Goal: Information Seeking & Learning: Check status

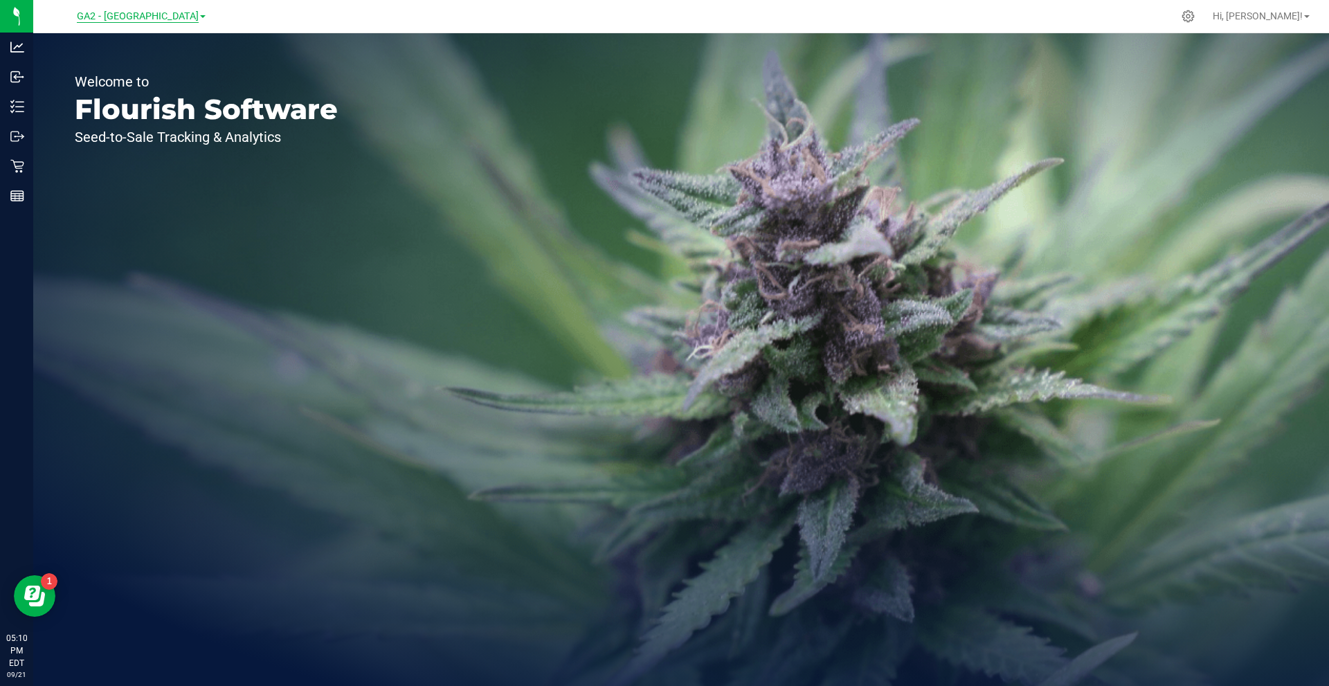
click at [147, 18] on span "GA2 - [GEOGRAPHIC_DATA]" at bounding box center [138, 16] width 122 height 12
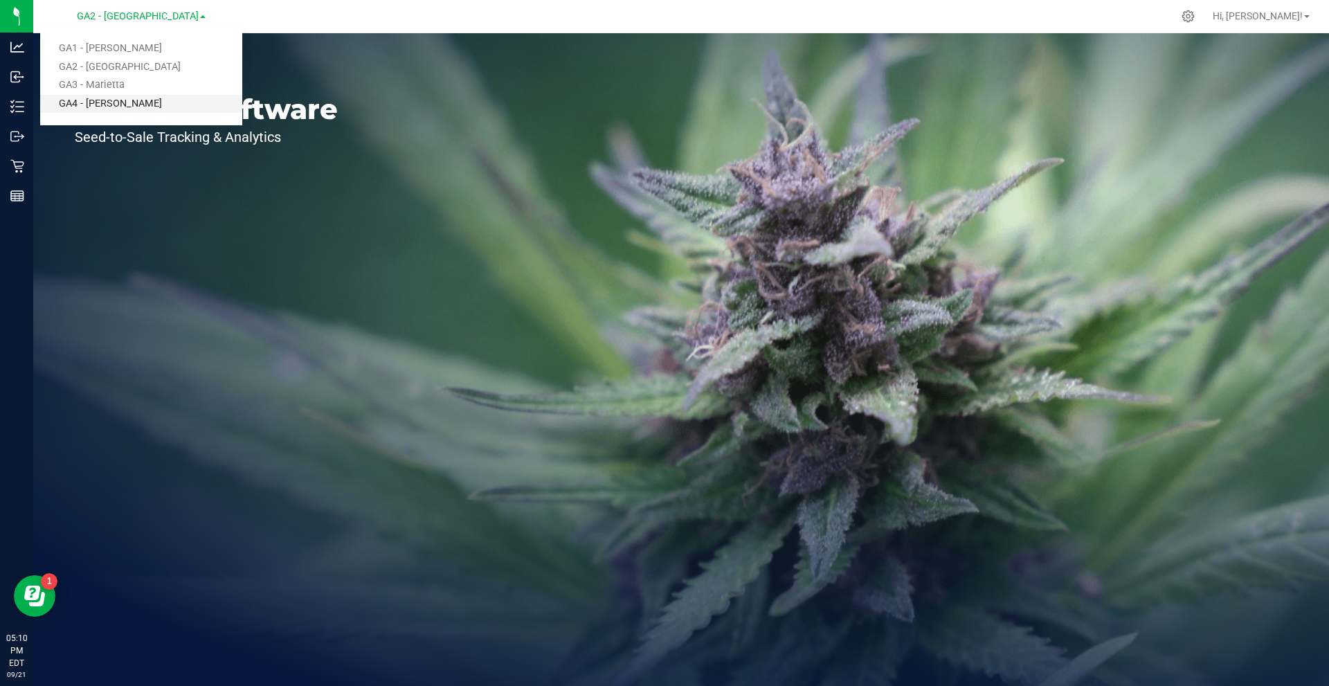
click at [129, 95] on link "GA4 - [PERSON_NAME]" at bounding box center [141, 104] width 202 height 19
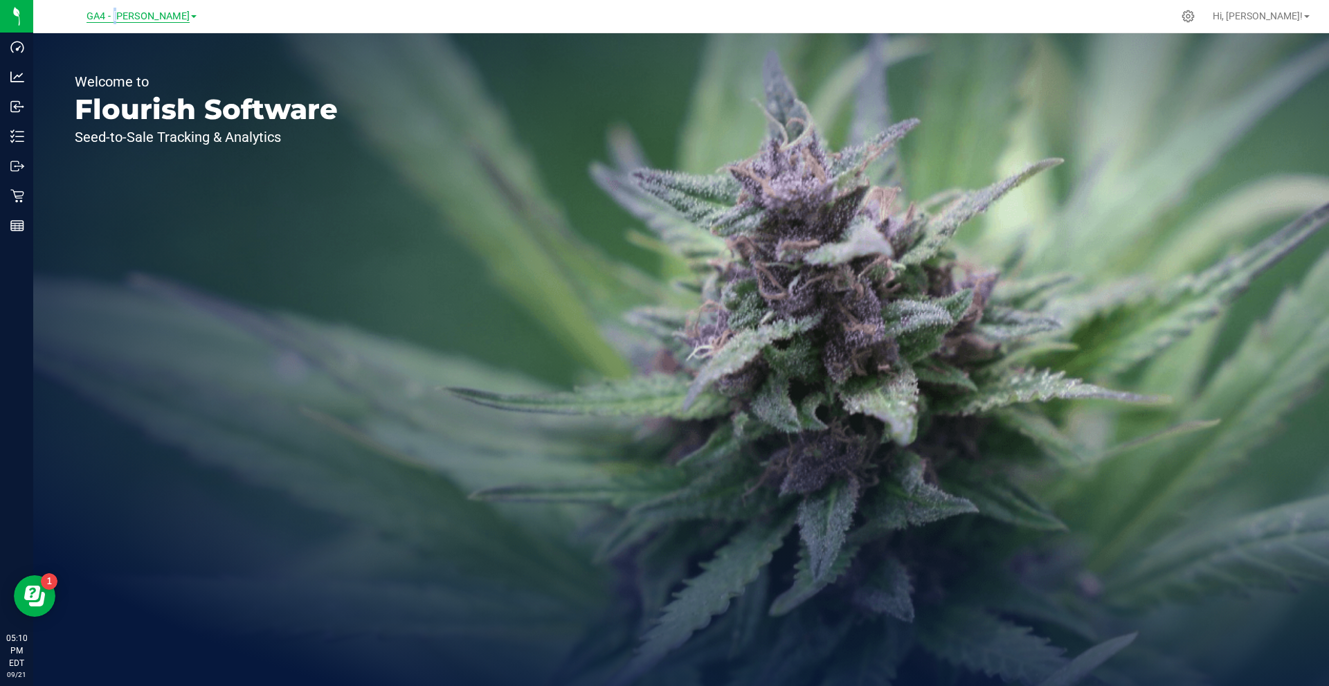
click at [134, 16] on span "GA4 - [PERSON_NAME]" at bounding box center [138, 16] width 103 height 12
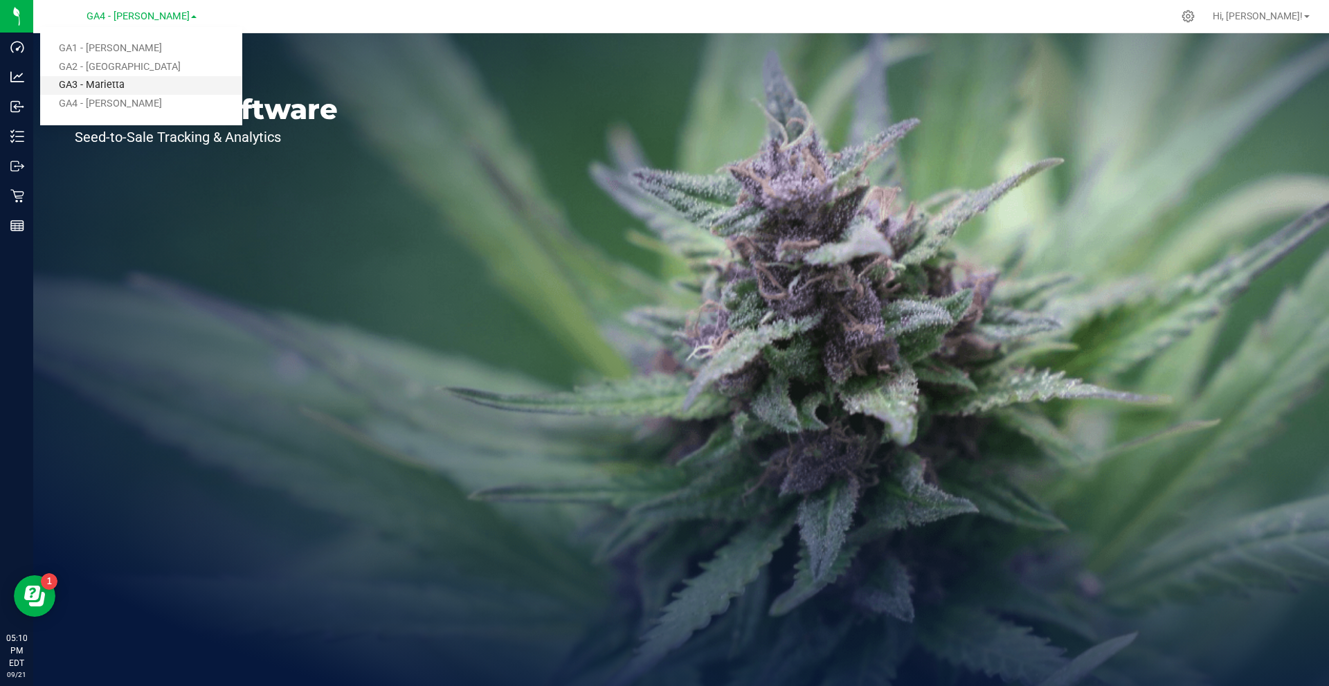
click at [109, 89] on link "GA3 - Marietta" at bounding box center [141, 85] width 202 height 19
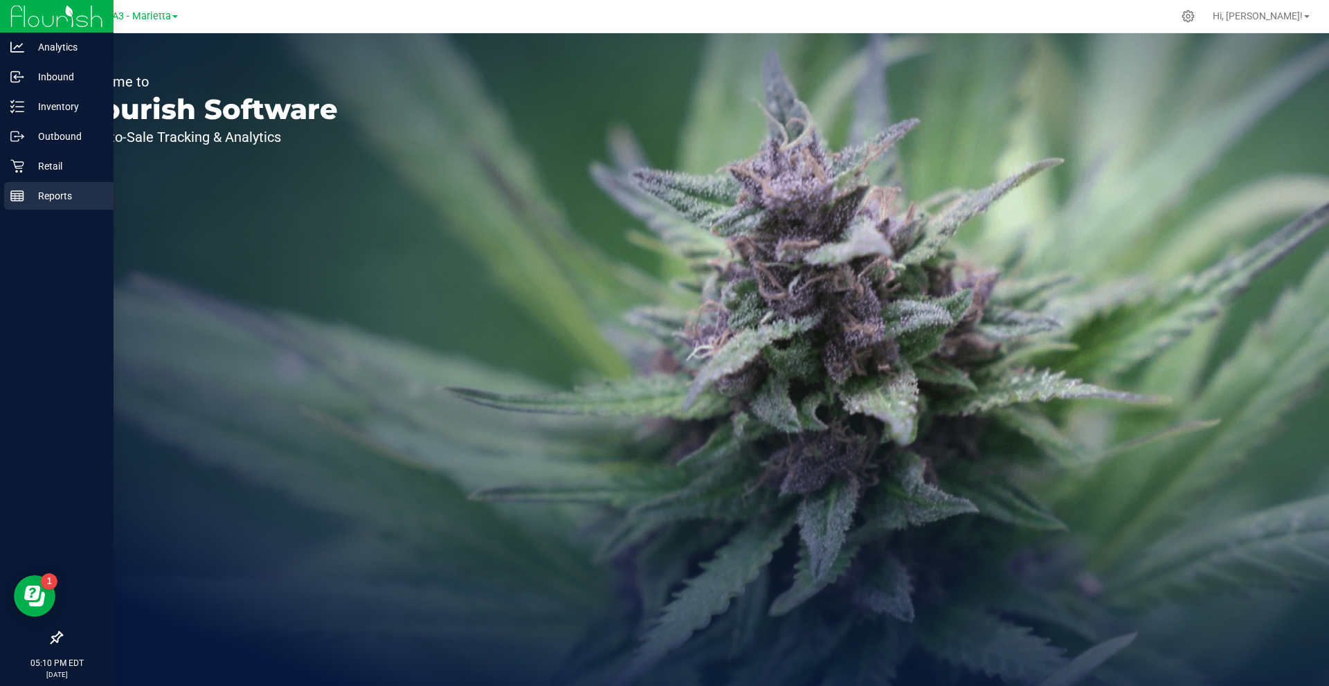
click at [18, 191] on rect at bounding box center [17, 196] width 12 height 10
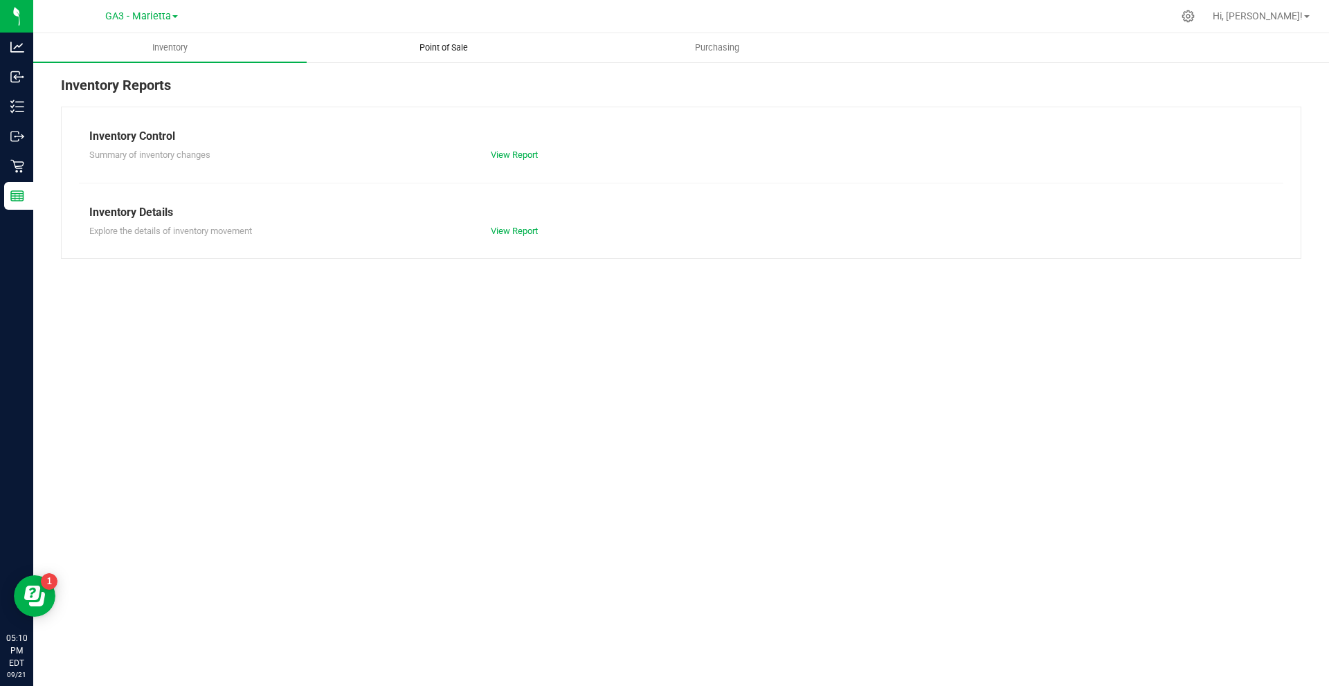
click at [449, 43] on span "Point of Sale" at bounding box center [444, 48] width 86 height 12
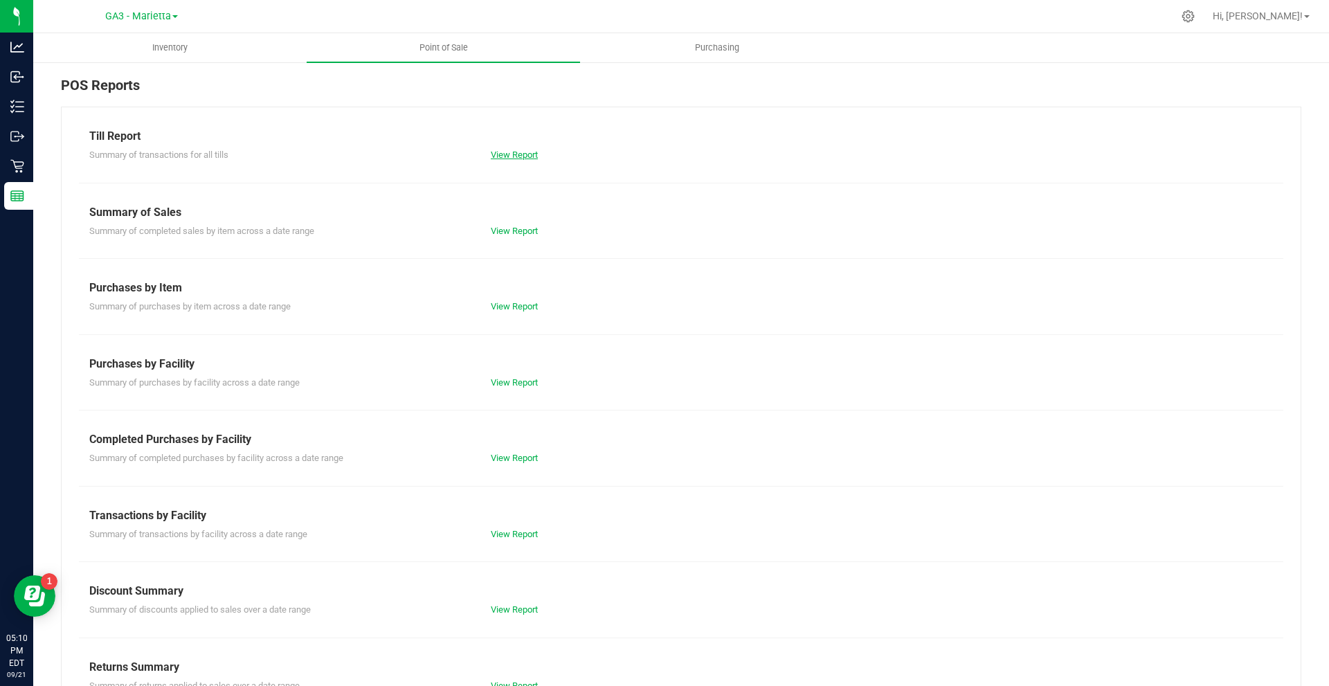
click at [491, 152] on link "View Report" at bounding box center [514, 155] width 47 height 10
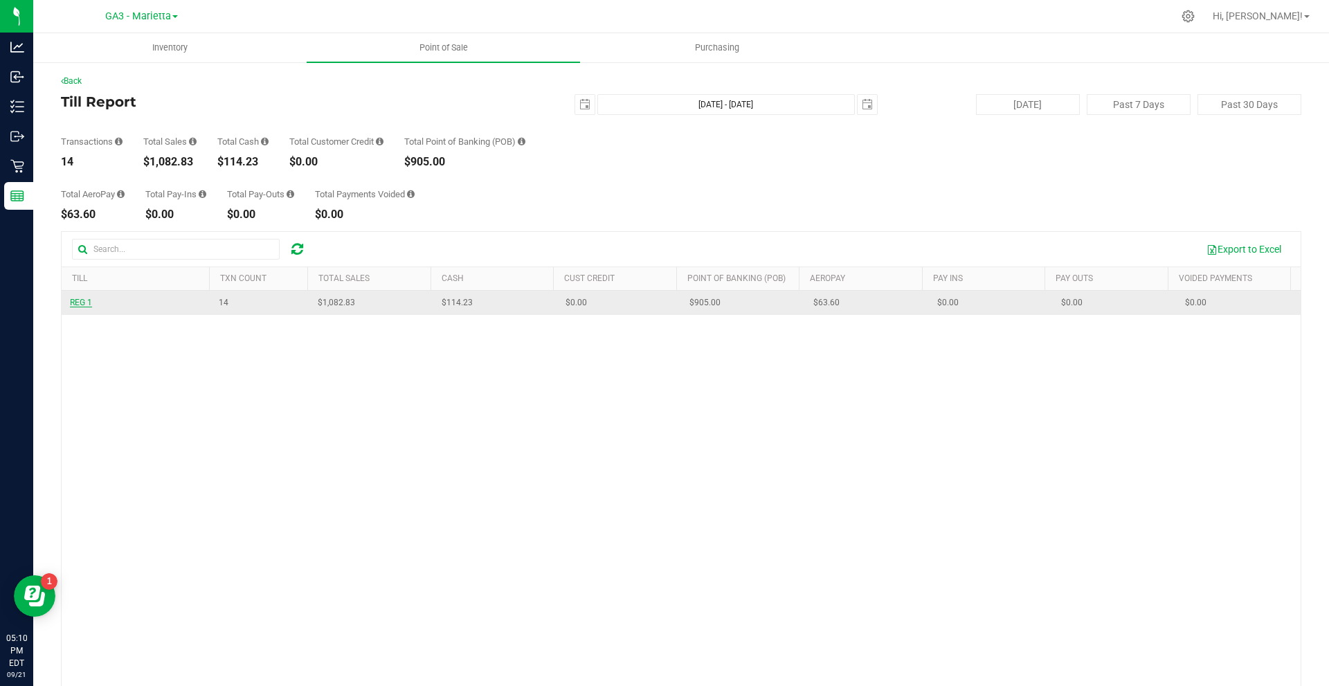
click at [86, 302] on span "REG 1" at bounding box center [81, 303] width 22 height 10
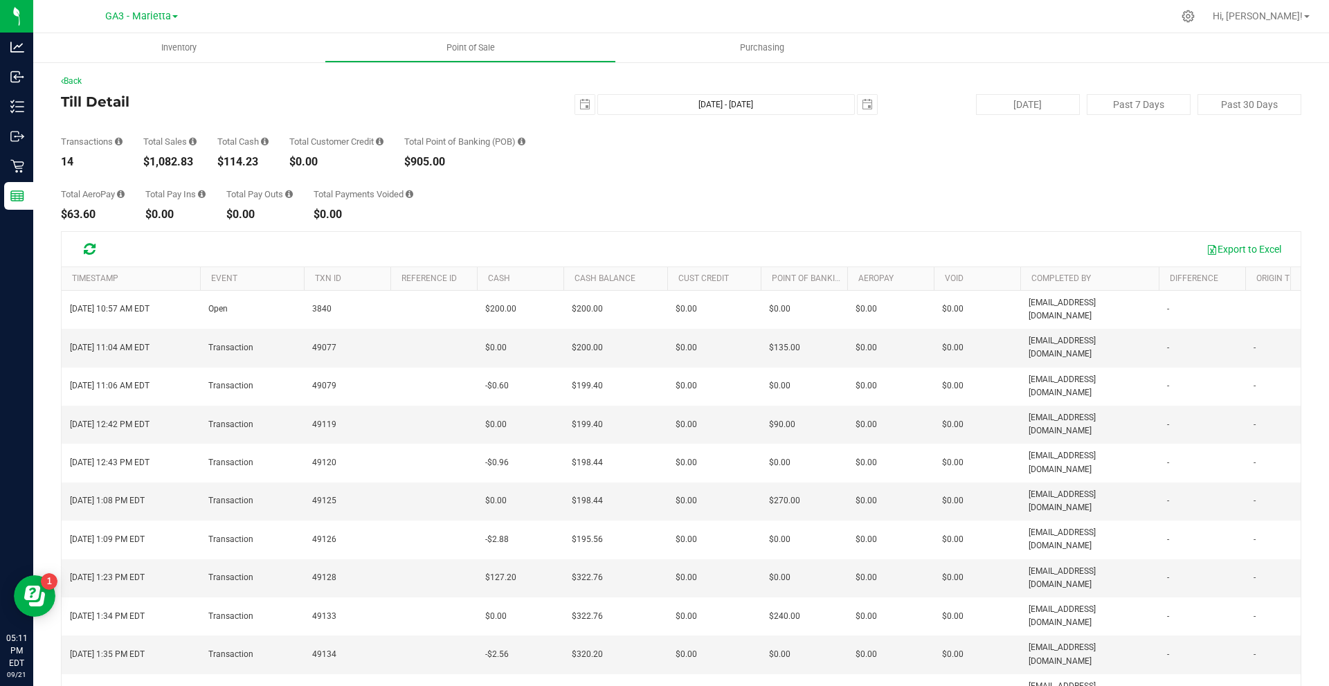
drag, startPoint x: 141, startPoint y: 163, endPoint x: 523, endPoint y: 170, distance: 381.5
click at [442, 156] on div "Transactions 14 Total Sales $1,082.83 Total Cash $114.23 Total Customer Credit …" at bounding box center [681, 141] width 1240 height 53
click at [595, 179] on div "Total AeroPay $63.60 Total Pay Ins $0.00 Total Pay Outs $0.00 Total Payments Vo…" at bounding box center [681, 194] width 1240 height 53
click at [134, 8] on div "GA3 - Marietta GA1 - [PERSON_NAME] GA2 - [GEOGRAPHIC_DATA] GA3 - [GEOGRAPHIC_DA…" at bounding box center [141, 16] width 73 height 17
click at [134, 11] on span "GA3 - Marietta" at bounding box center [138, 16] width 66 height 12
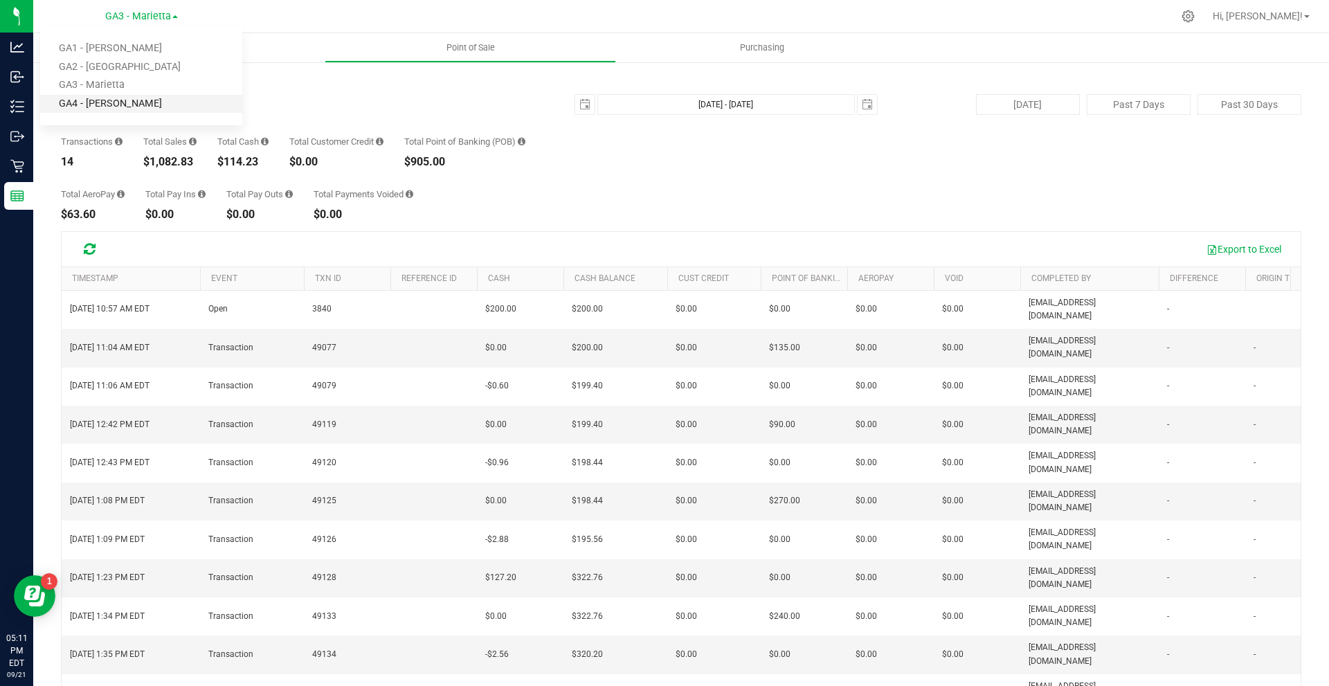
click at [98, 107] on link "GA4 - [PERSON_NAME]" at bounding box center [141, 104] width 202 height 19
click at [161, 15] on span "GA4 - [PERSON_NAME]" at bounding box center [138, 16] width 103 height 12
click at [120, 46] on link "GA1 - [PERSON_NAME]" at bounding box center [141, 48] width 202 height 19
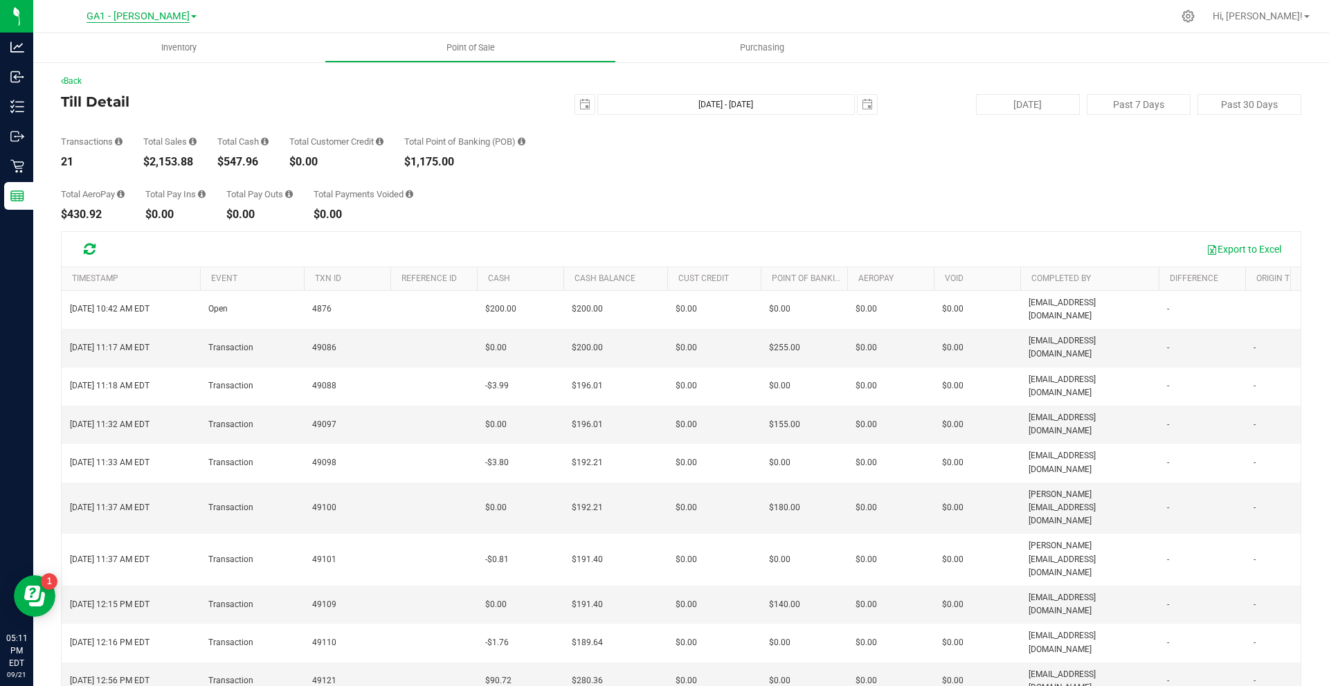
click at [162, 14] on span "GA1 - [PERSON_NAME]" at bounding box center [138, 16] width 103 height 12
click at [139, 61] on link "GA2 - [GEOGRAPHIC_DATA]" at bounding box center [141, 67] width 202 height 19
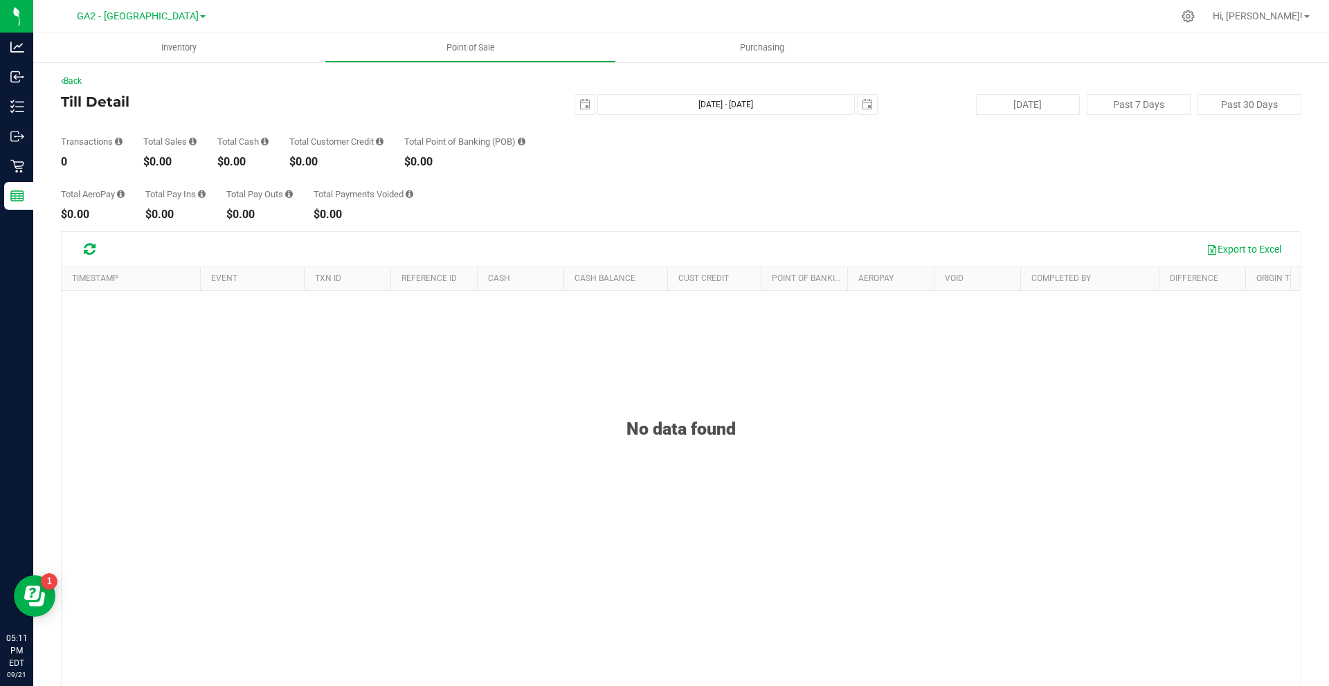
click at [508, 181] on div "Total AeroPay $0.00 Total Pay Ins $0.00 Total Pay Outs $0.00 Total Payments Voi…" at bounding box center [681, 194] width 1240 height 53
click at [156, 20] on span "GA2 - [GEOGRAPHIC_DATA]" at bounding box center [138, 16] width 122 height 12
click at [127, 89] on link "GA3 - Marietta" at bounding box center [141, 85] width 202 height 19
click at [169, 19] on span "GA3 - Marietta" at bounding box center [138, 16] width 66 height 12
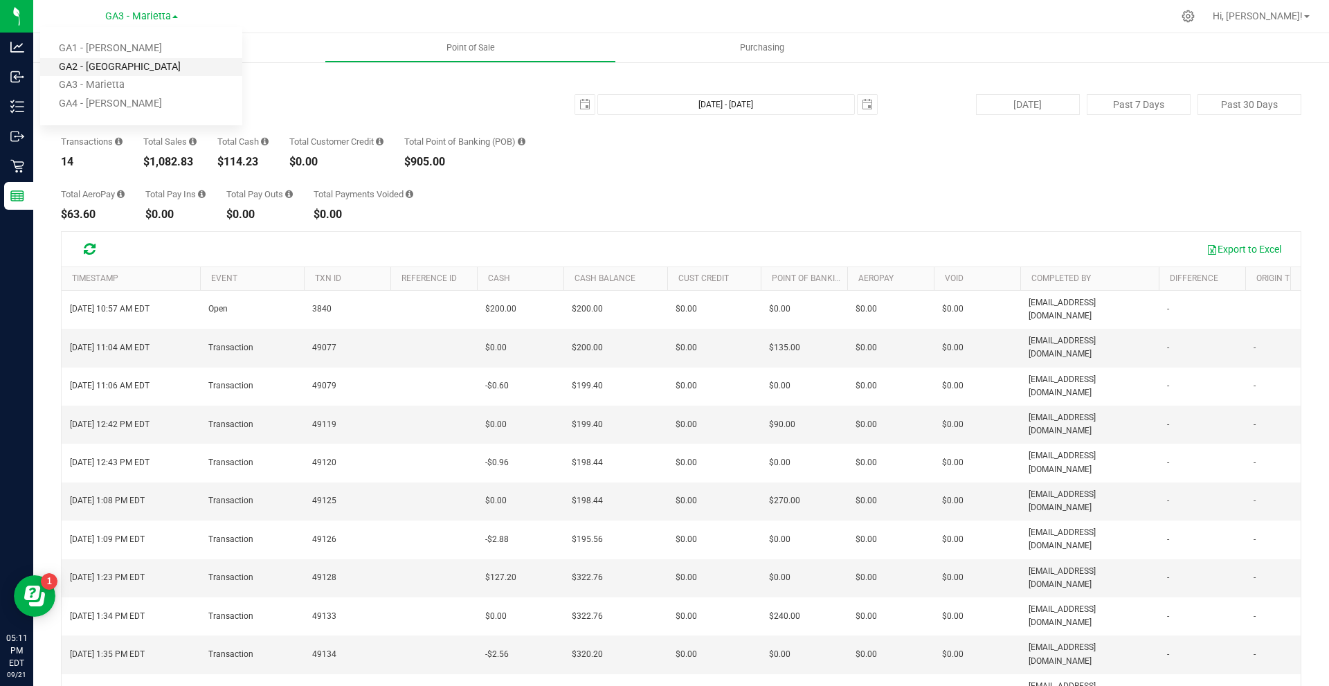
click at [113, 69] on link "GA2 - [GEOGRAPHIC_DATA]" at bounding box center [141, 67] width 202 height 19
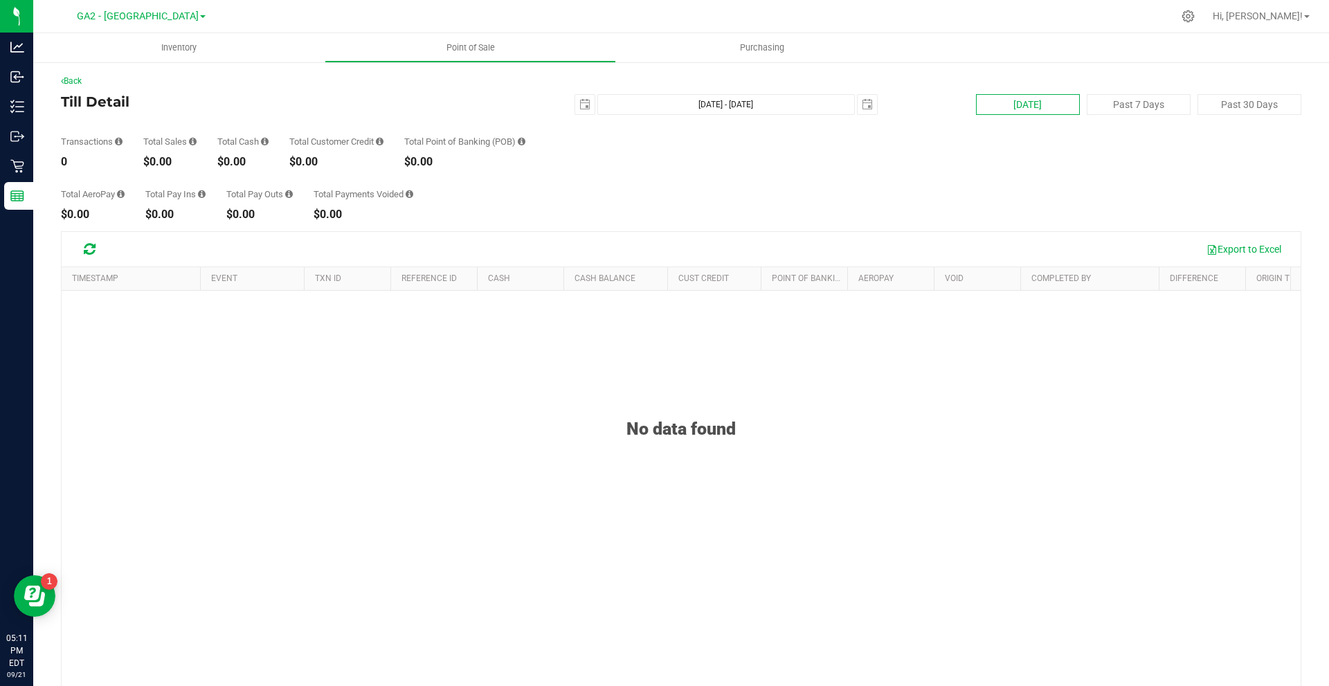
click at [1042, 105] on button "[DATE]" at bounding box center [1028, 104] width 104 height 21
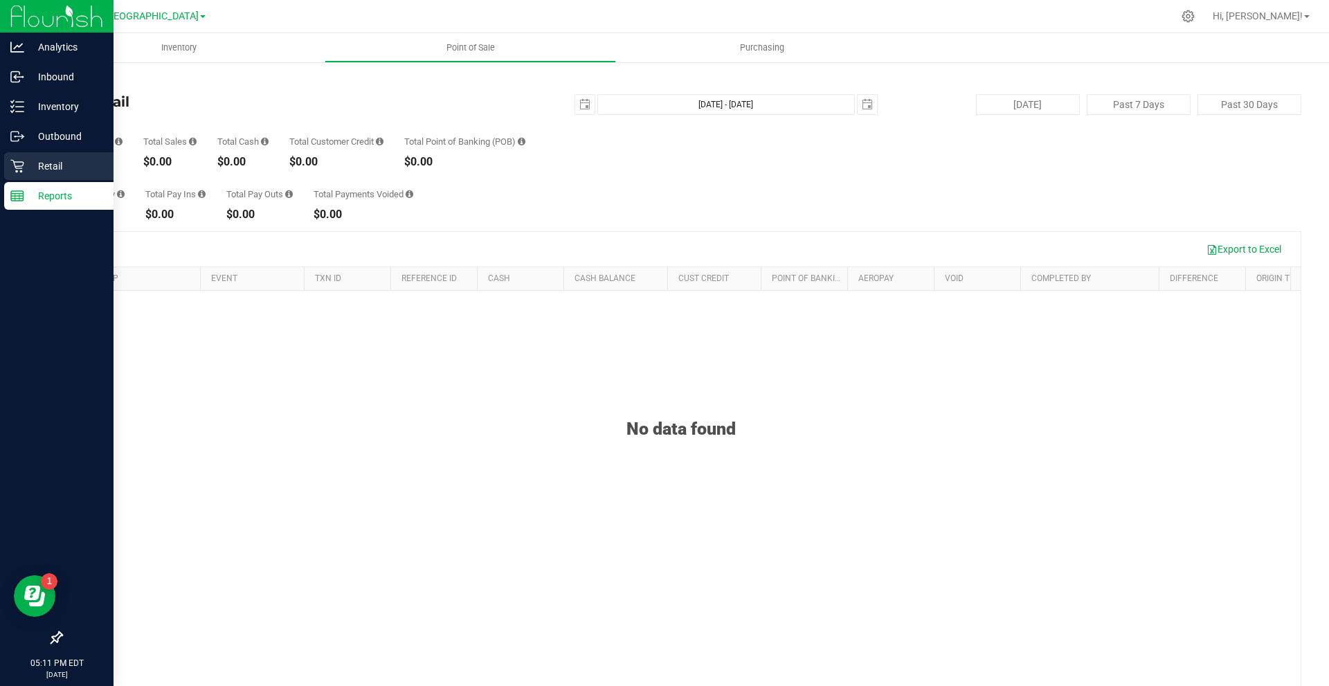
click at [21, 165] on icon at bounding box center [17, 166] width 14 height 14
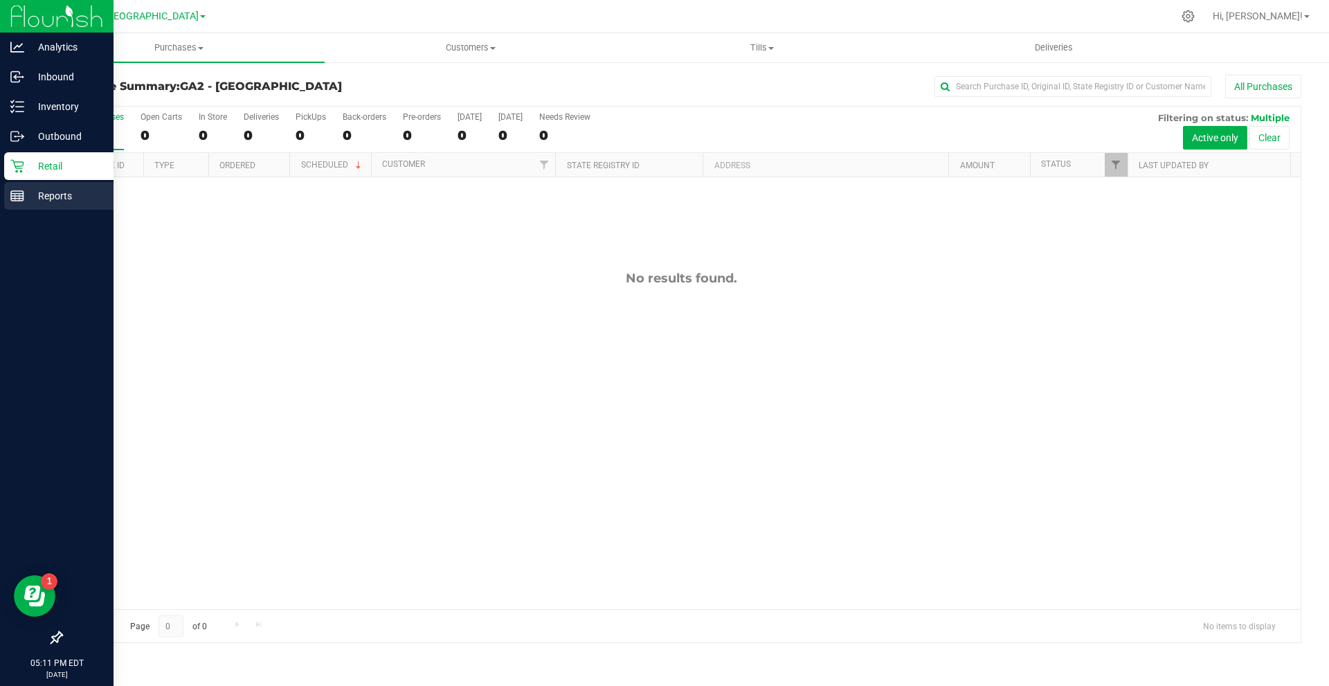
click at [18, 200] on icon at bounding box center [17, 196] width 14 height 14
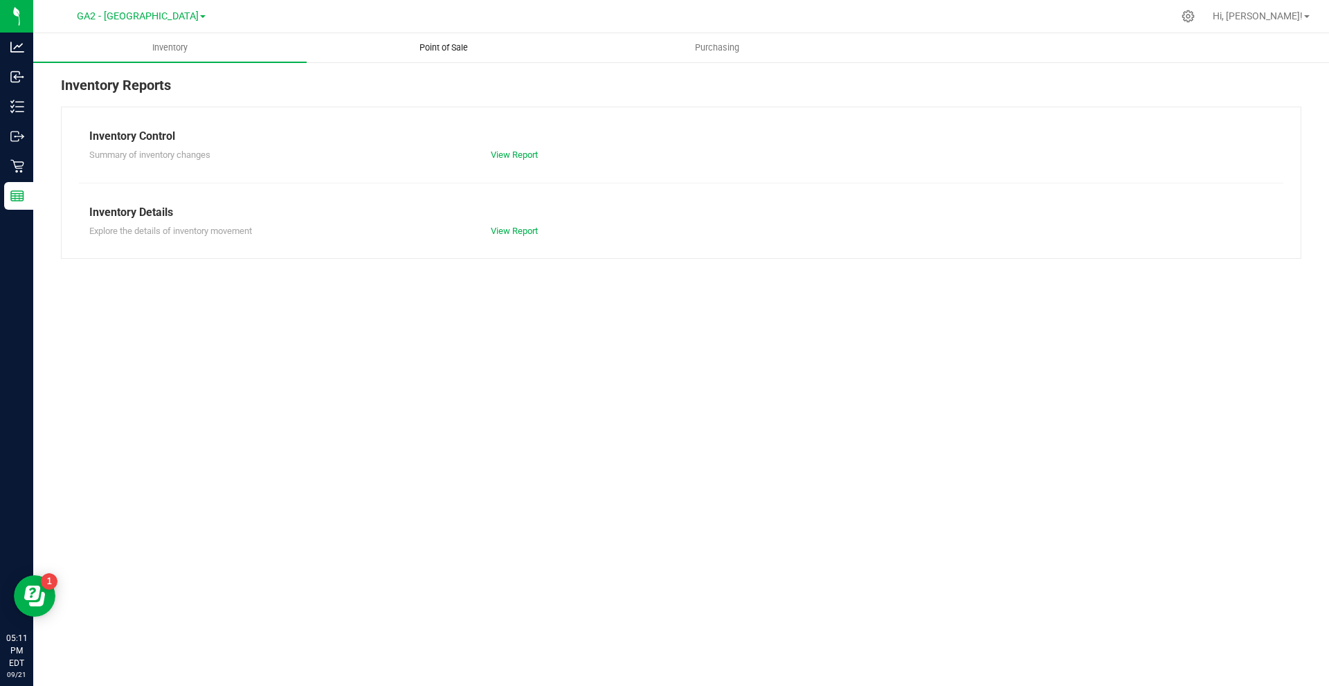
click at [461, 46] on span "Point of Sale" at bounding box center [444, 48] width 86 height 12
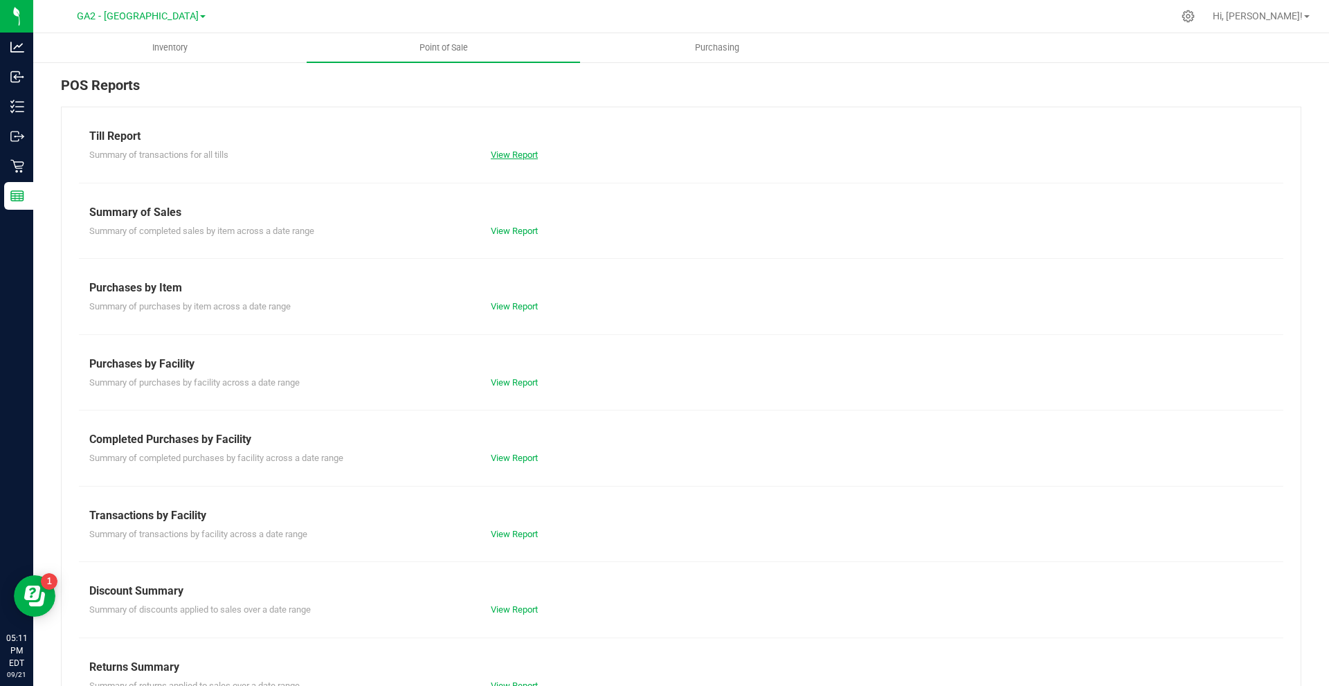
click at [506, 153] on link "View Report" at bounding box center [514, 155] width 47 height 10
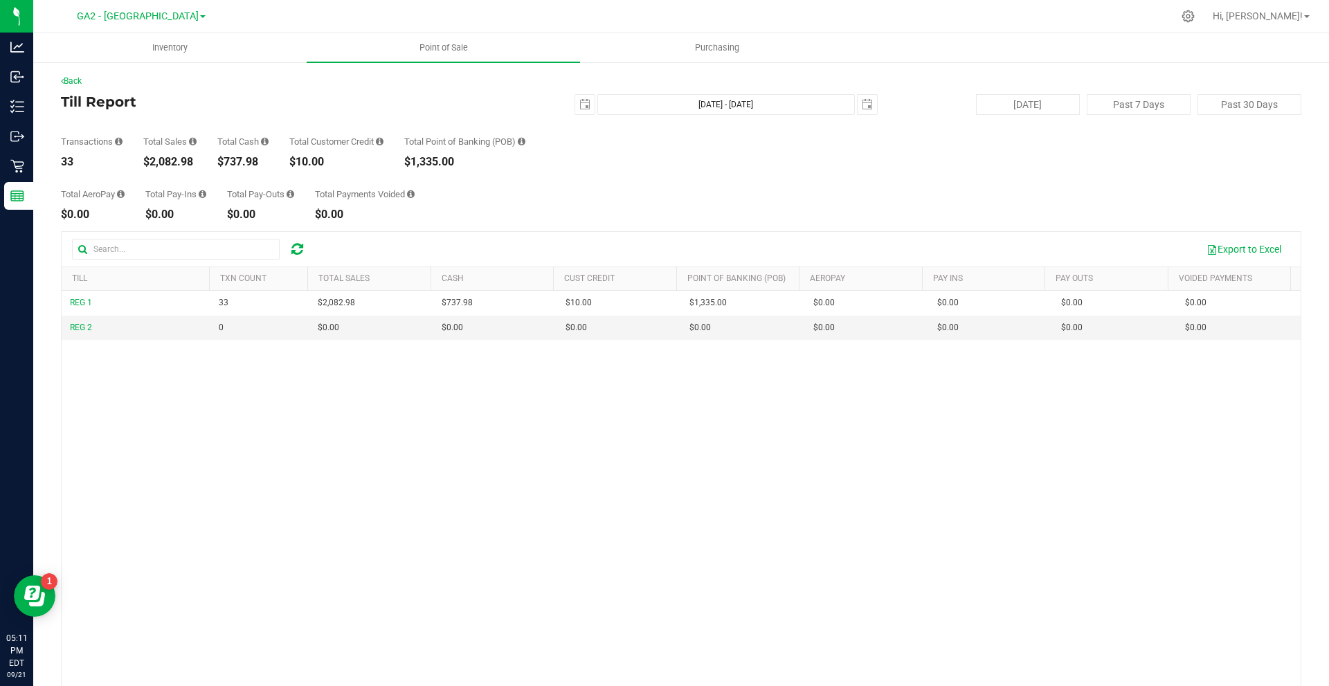
click at [370, 402] on div "REG 1 33 $2,082.98 $737.98 $0.00 $10.00 $0.00 $0.00 $0.00 $1,335.00 $0.00 $0.00…" at bounding box center [681, 507] width 1239 height 432
click at [1262, 12] on span "Hi, [PERSON_NAME]!" at bounding box center [1258, 15] width 90 height 11
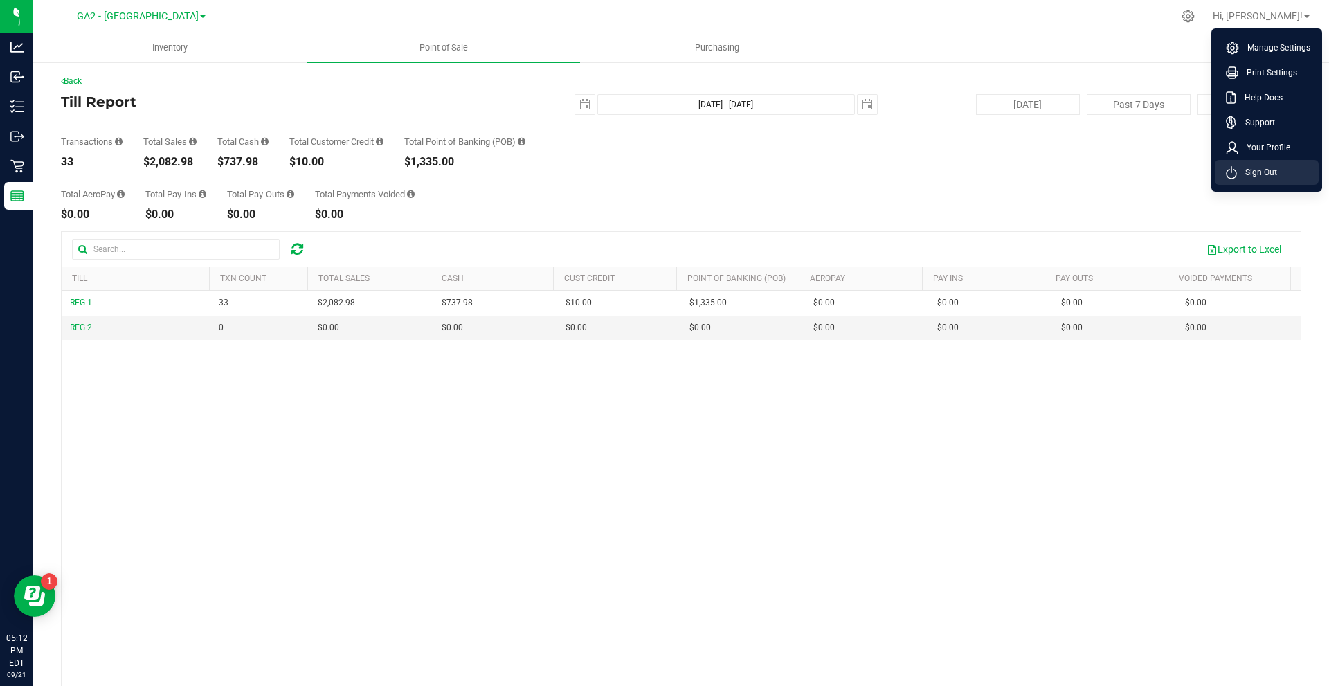
click at [1277, 164] on li "Sign Out" at bounding box center [1267, 172] width 104 height 25
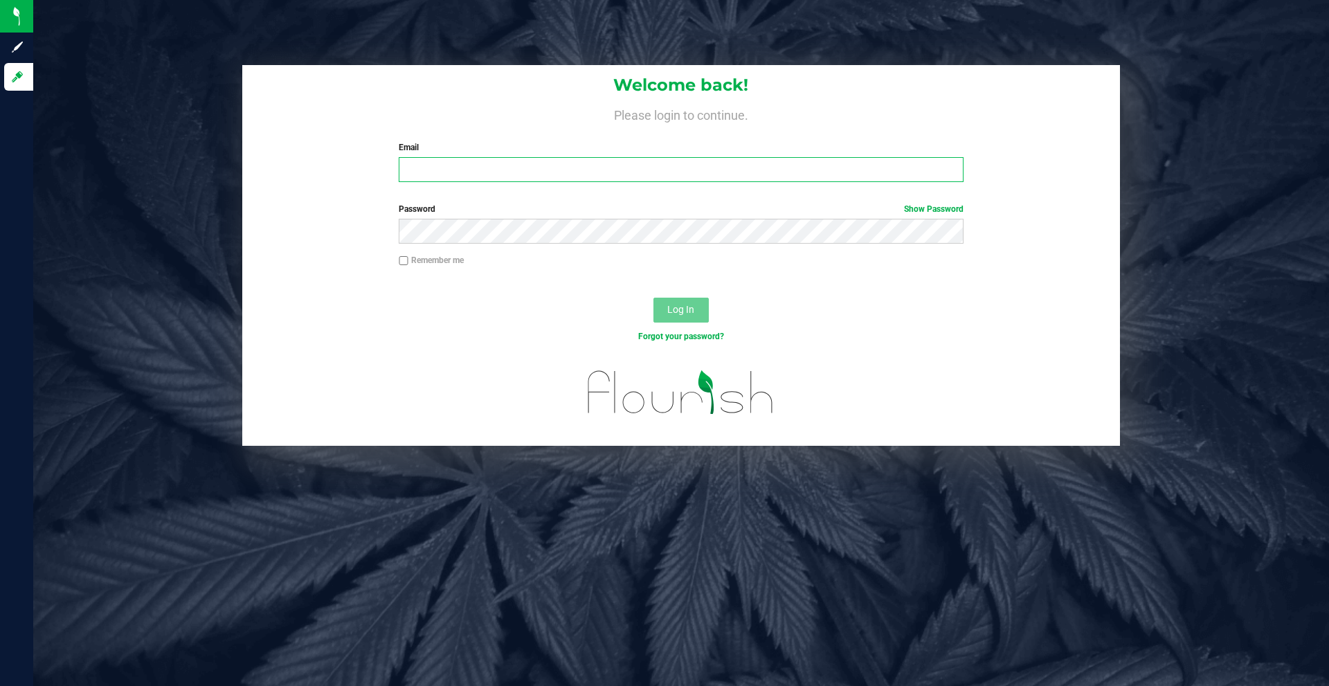
click at [523, 181] on input "Email" at bounding box center [681, 169] width 564 height 25
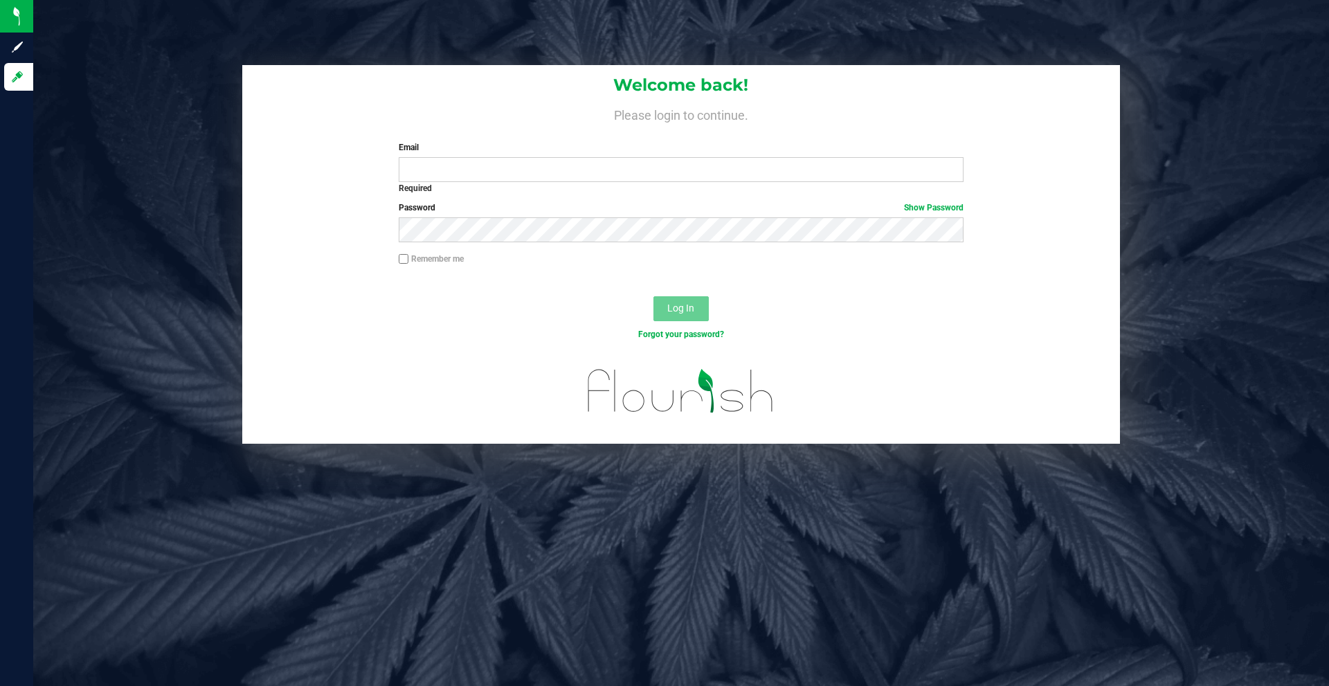
click at [345, 80] on h1 "Welcome back!" at bounding box center [681, 85] width 878 height 18
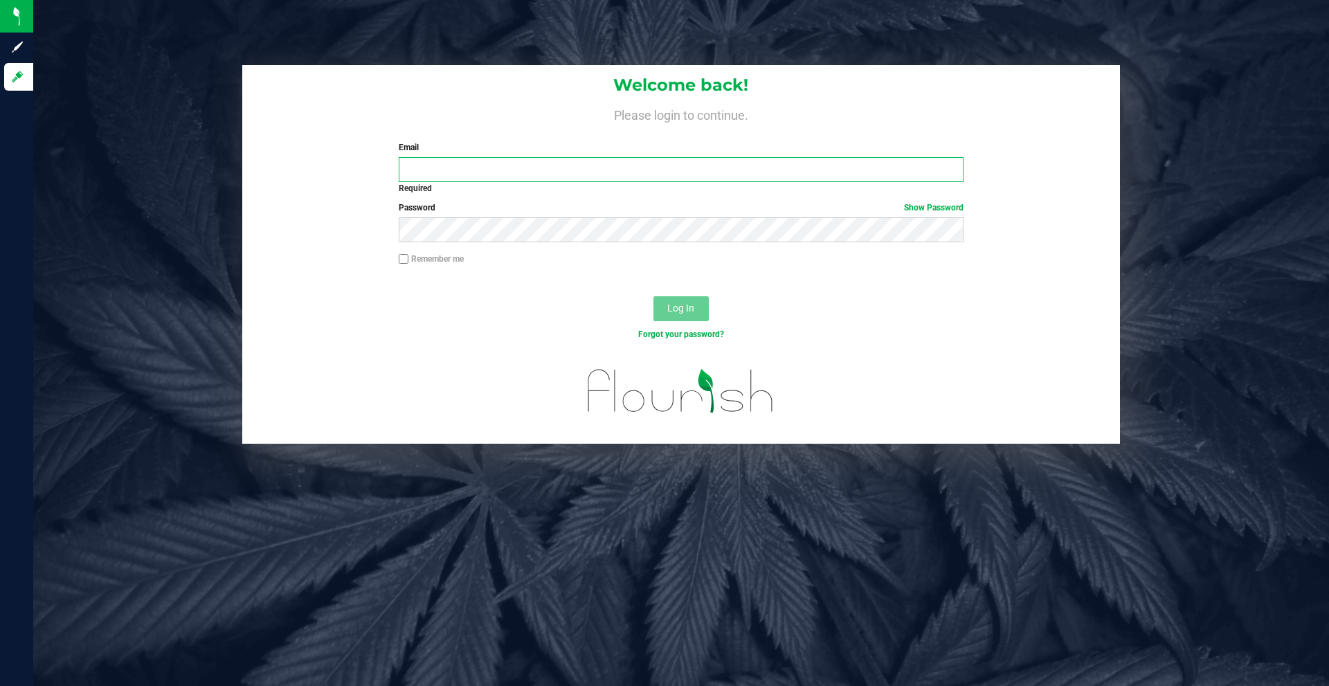
click at [571, 181] on input "Email" at bounding box center [681, 169] width 564 height 25
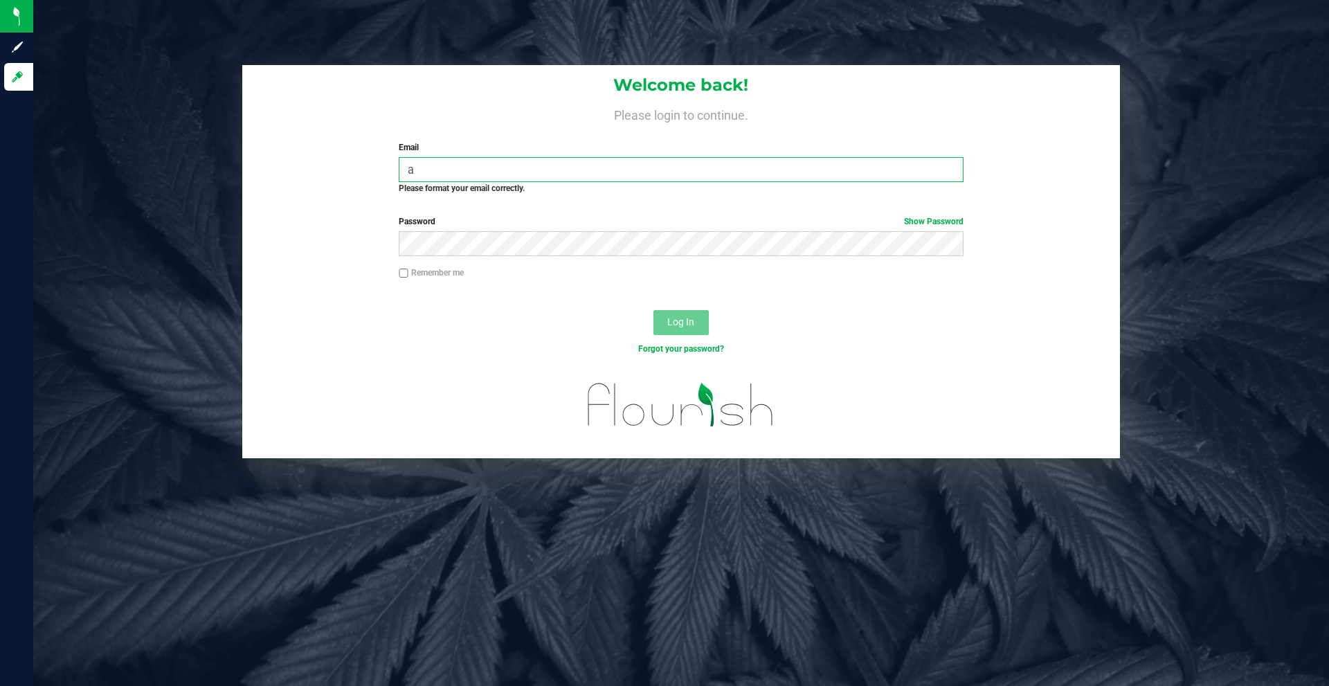
type input "alanflash12@gmail.com"
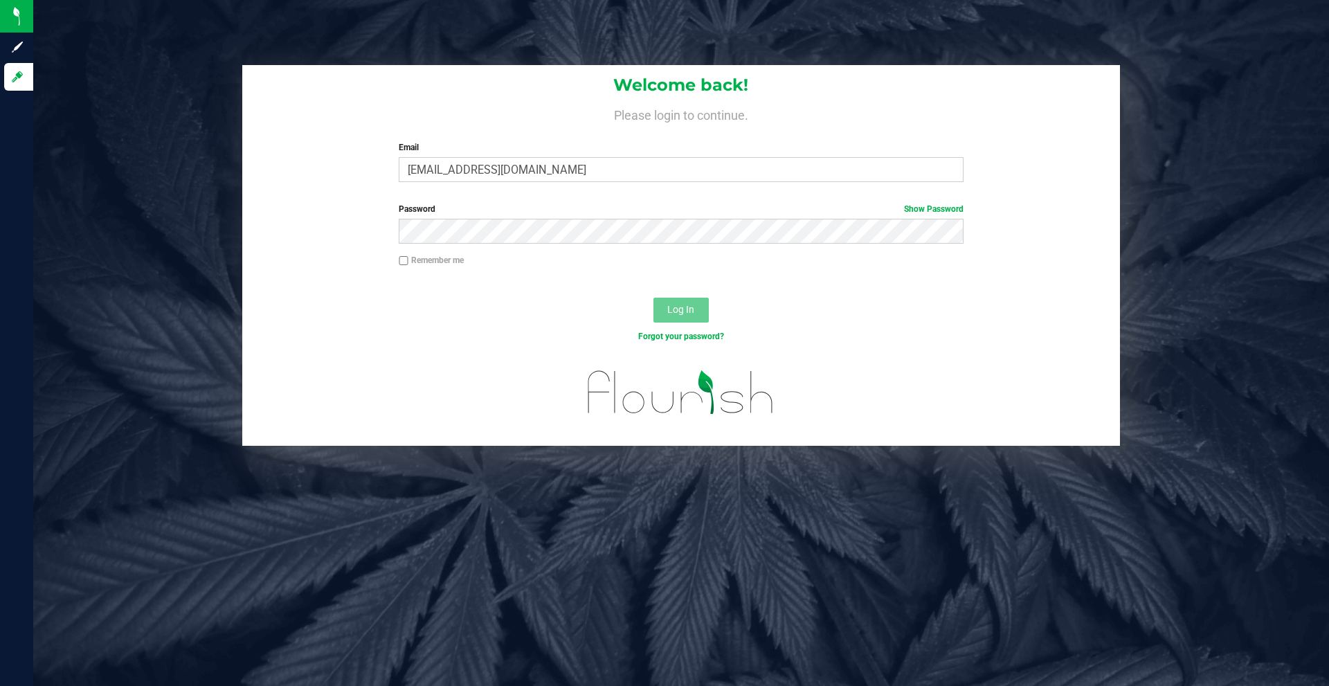
click at [558, 217] on div "Password Show Password" at bounding box center [680, 223] width 585 height 41
click at [676, 309] on span "Log In" at bounding box center [680, 309] width 27 height 11
